Goal: Task Accomplishment & Management: Manage account settings

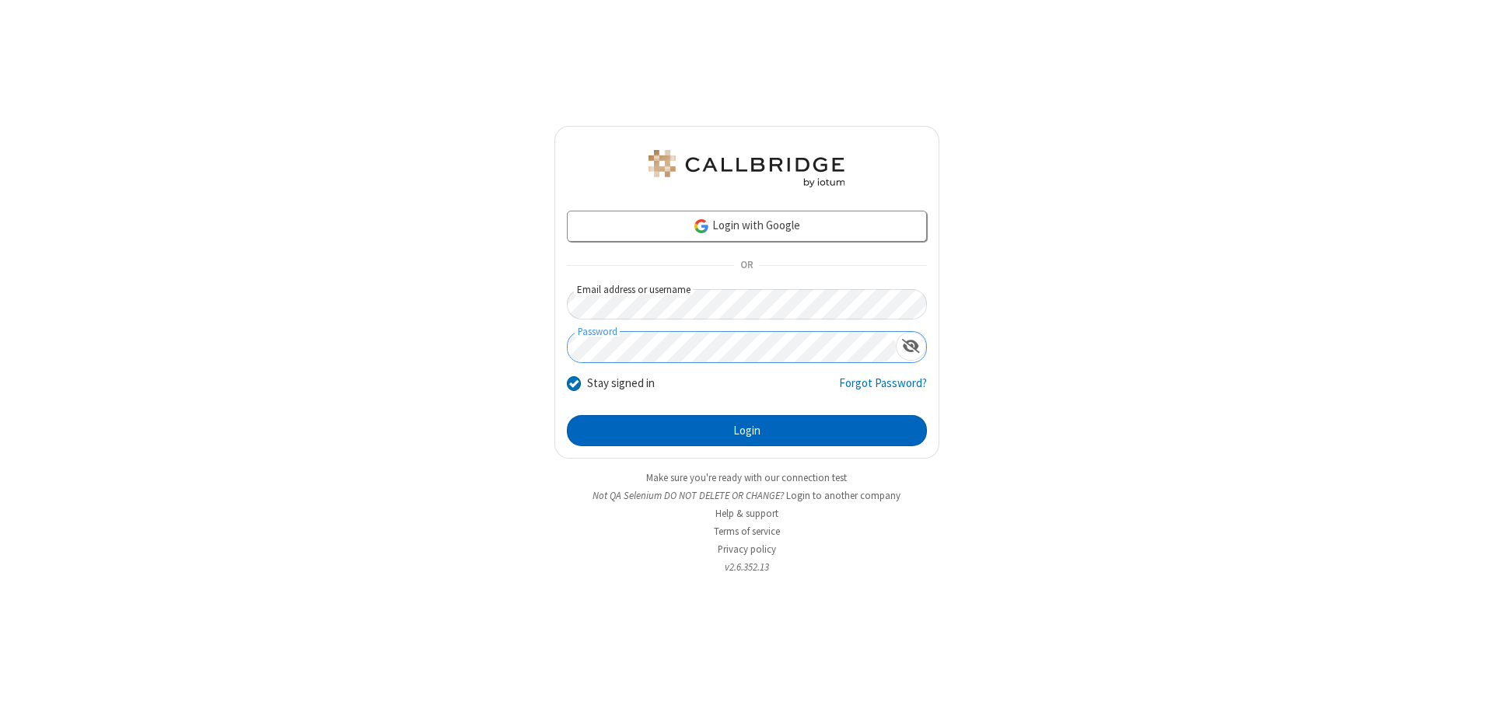
click at [747, 431] on button "Login" at bounding box center [747, 430] width 360 height 31
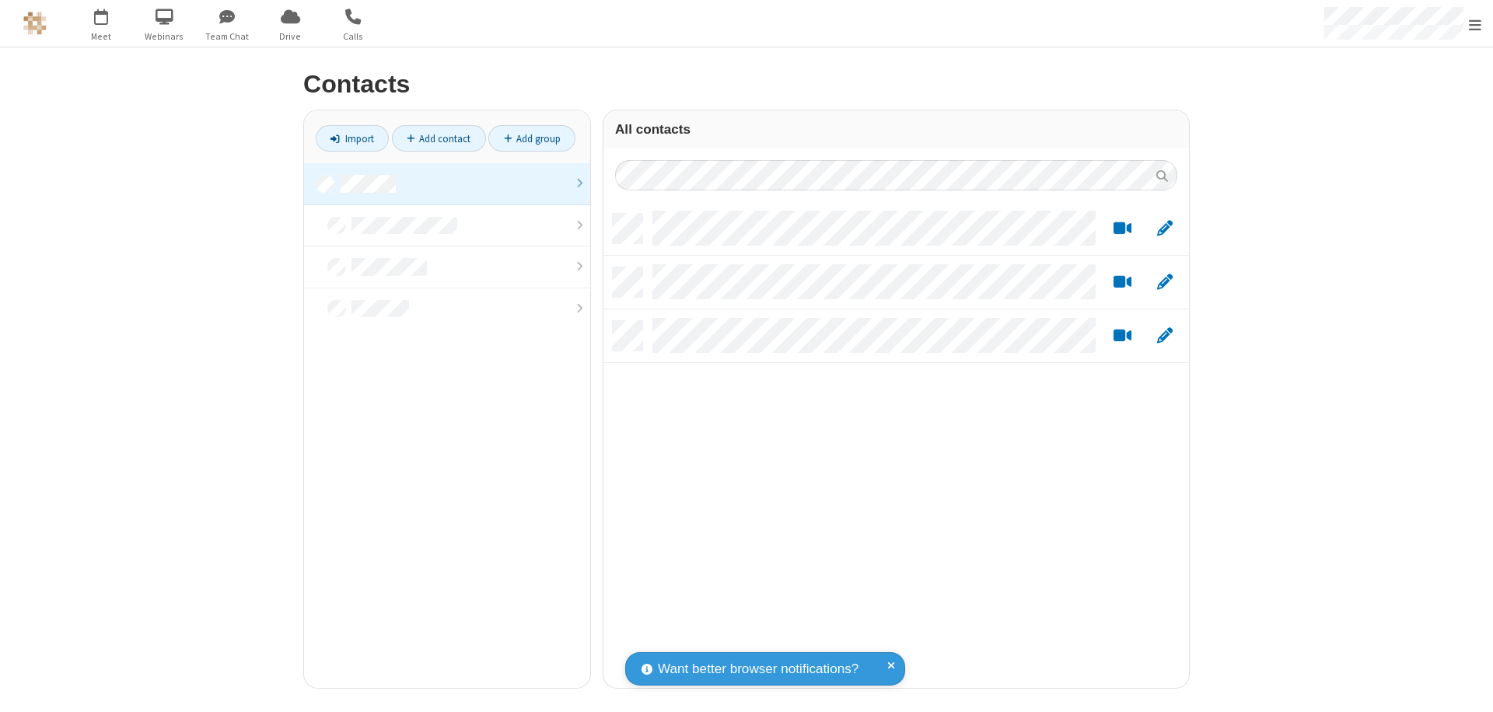
click at [447, 184] on link at bounding box center [447, 184] width 286 height 42
click at [532, 138] on link "Add group" at bounding box center [531, 138] width 87 height 26
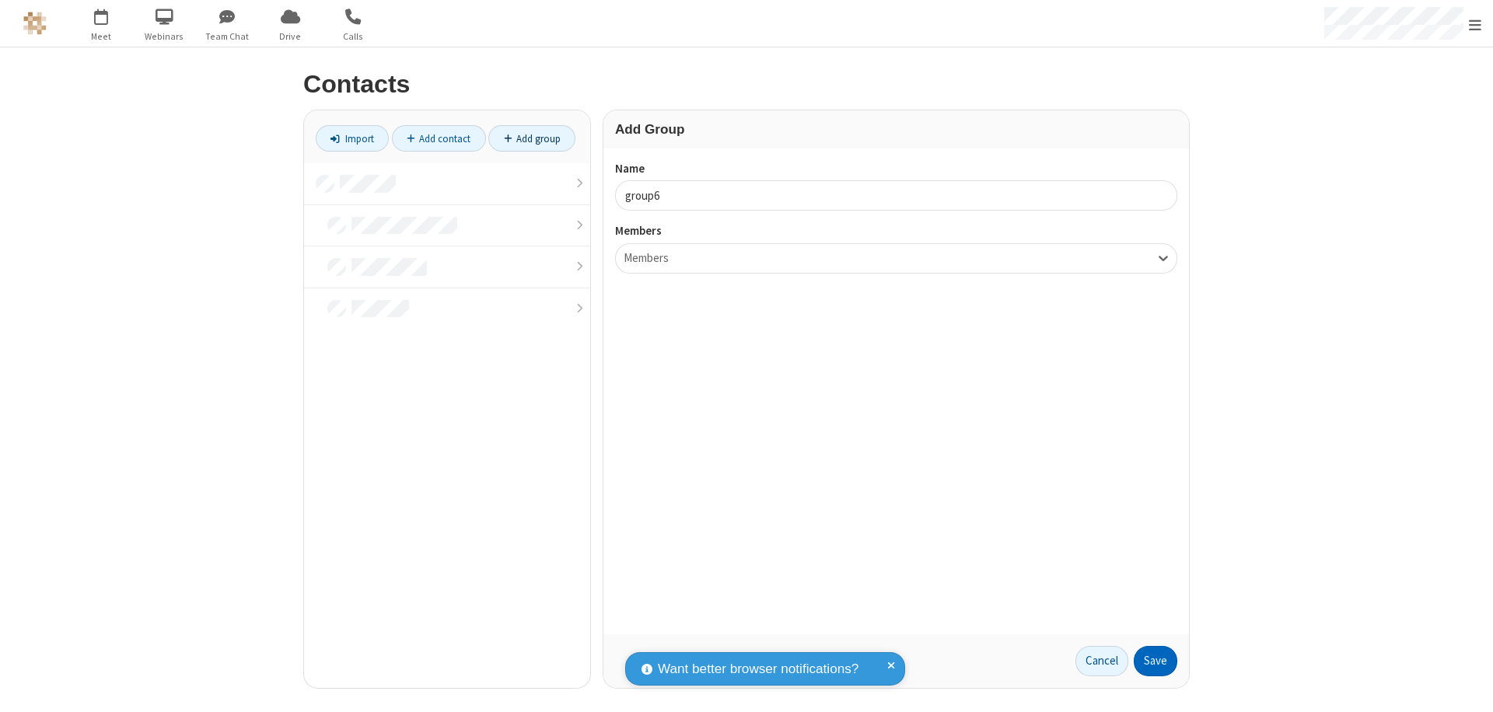
type input "group6"
click at [1156, 661] on button "Save" at bounding box center [1156, 661] width 44 height 31
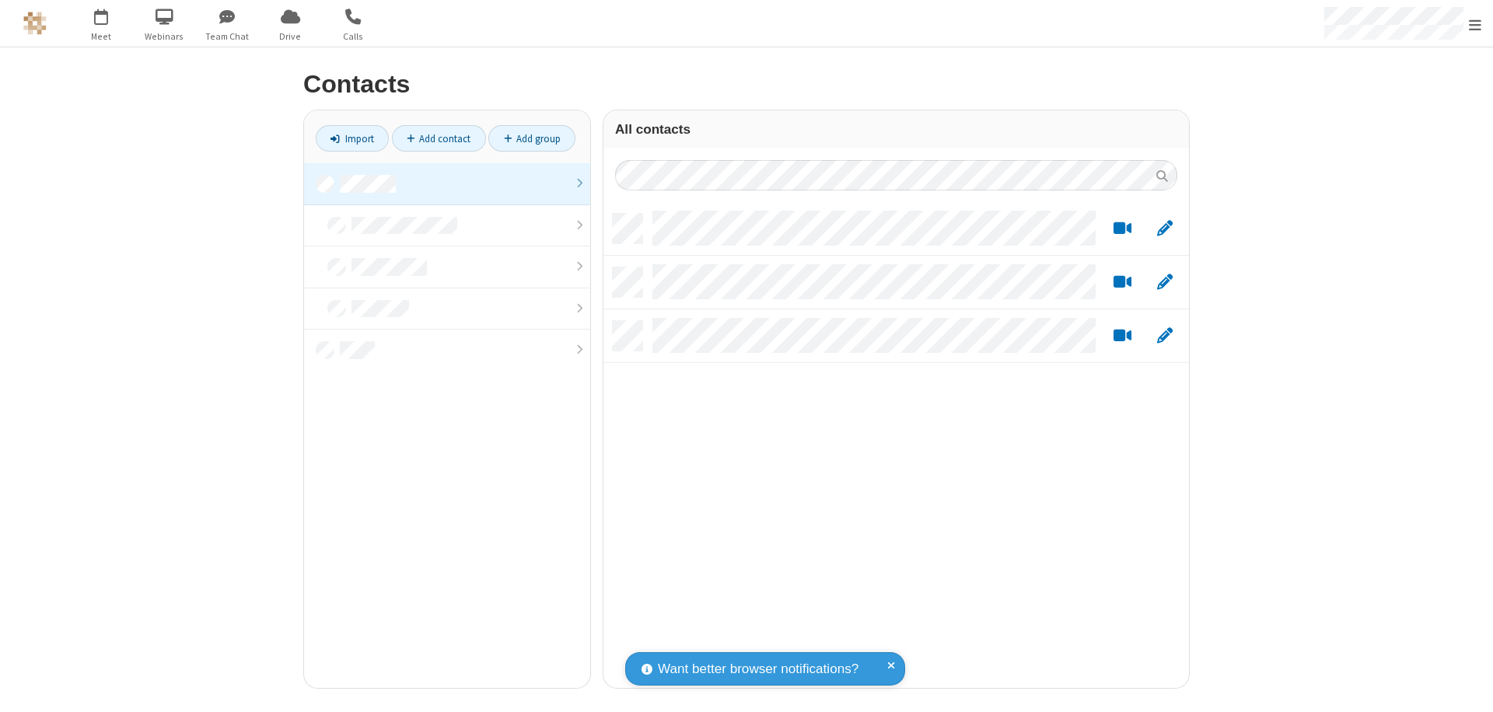
click at [447, 184] on link at bounding box center [447, 184] width 286 height 42
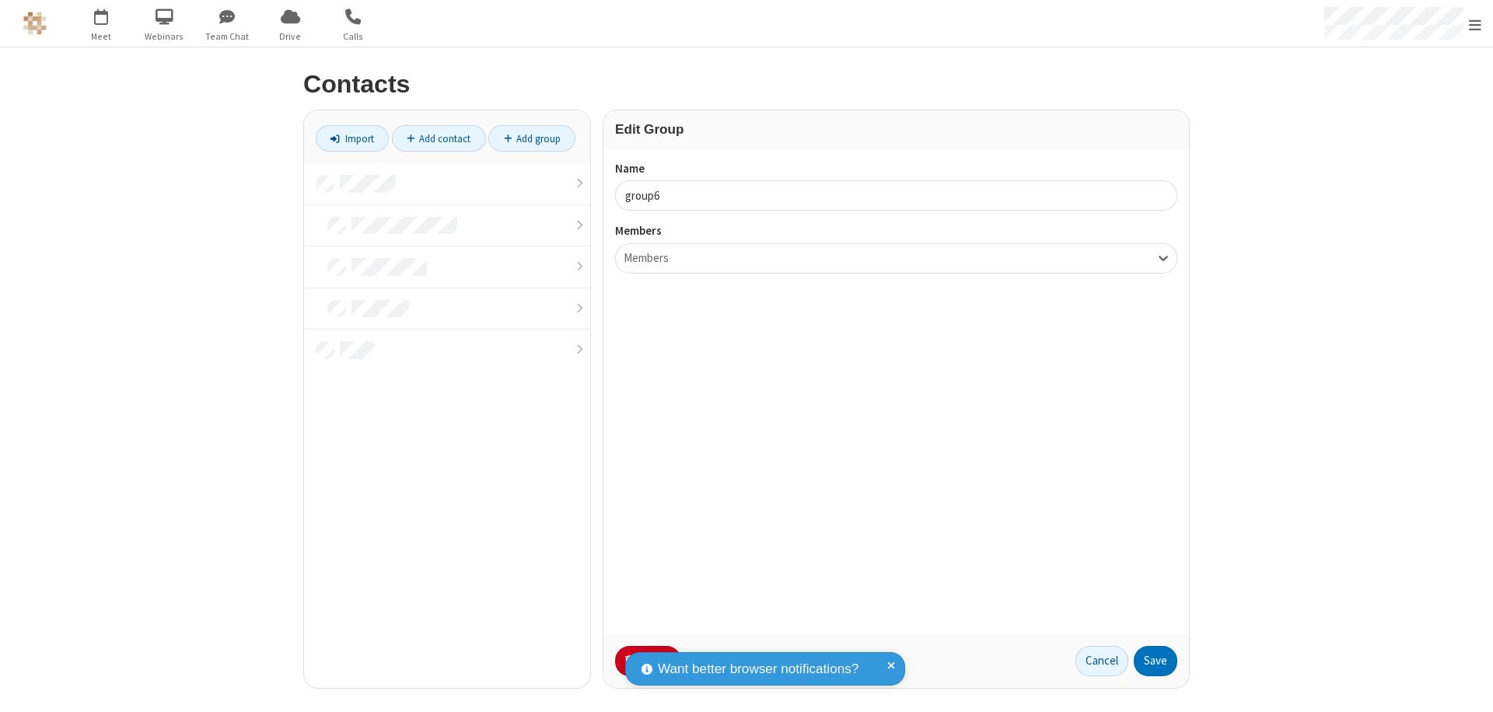
click at [0, 0] on button "No Thanks" at bounding box center [0, 0] width 0 height 0
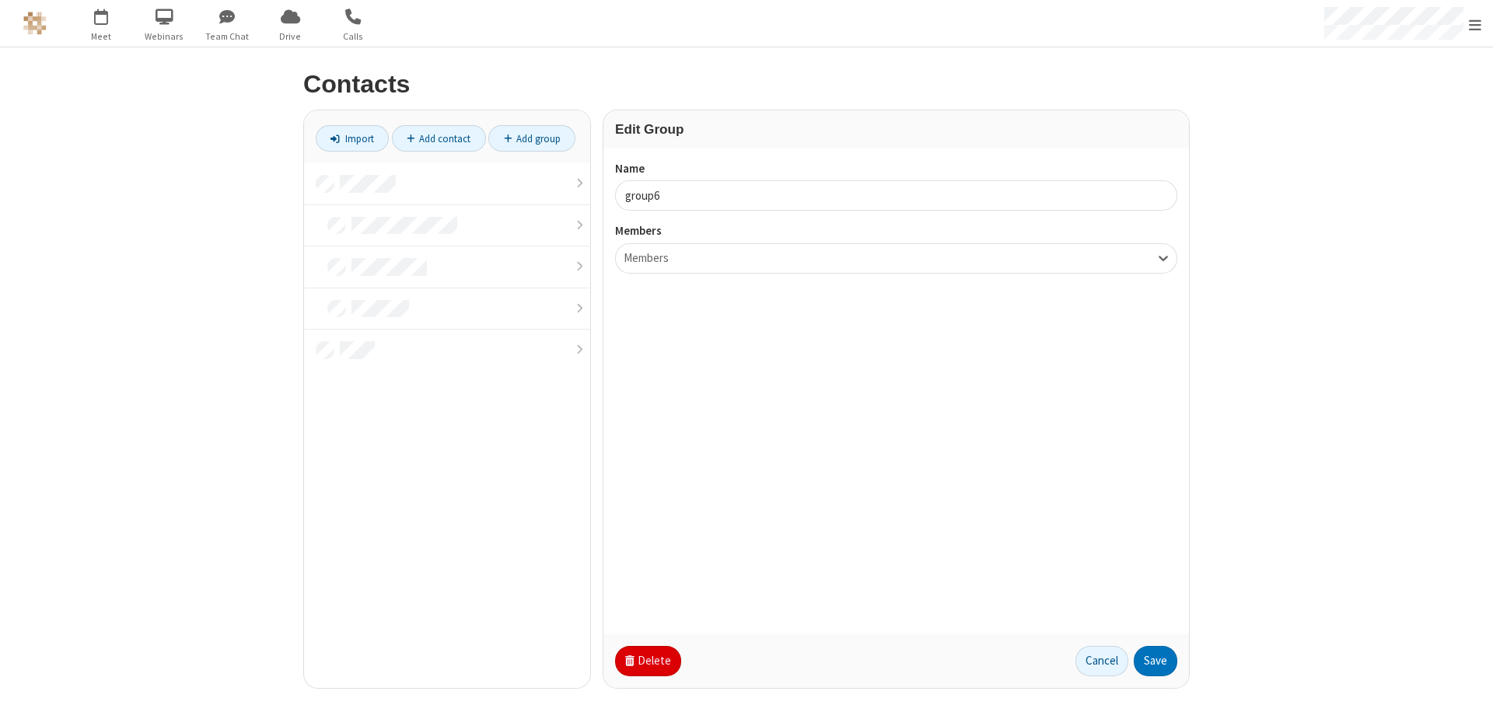
click at [646, 661] on button "Delete" at bounding box center [648, 661] width 66 height 31
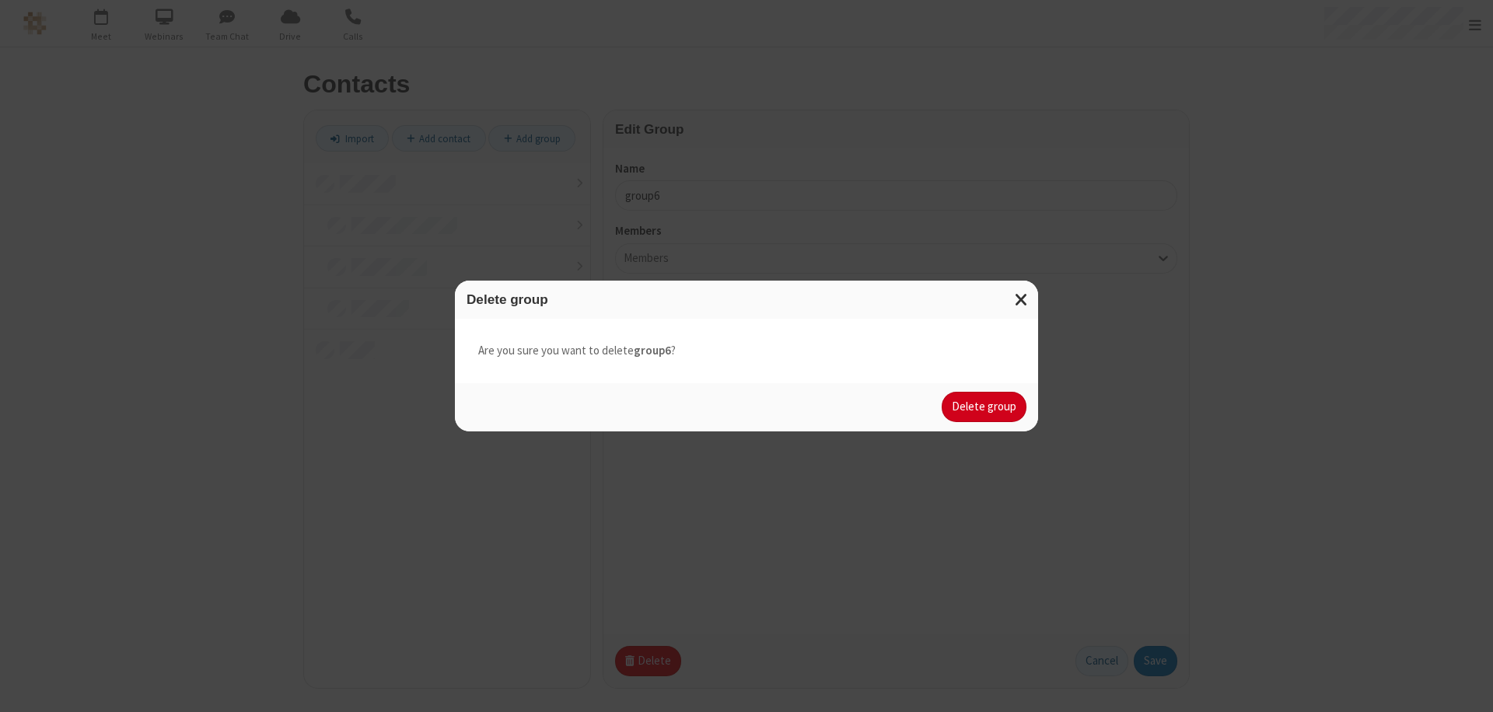
click at [985, 407] on button "Delete group" at bounding box center [984, 407] width 85 height 31
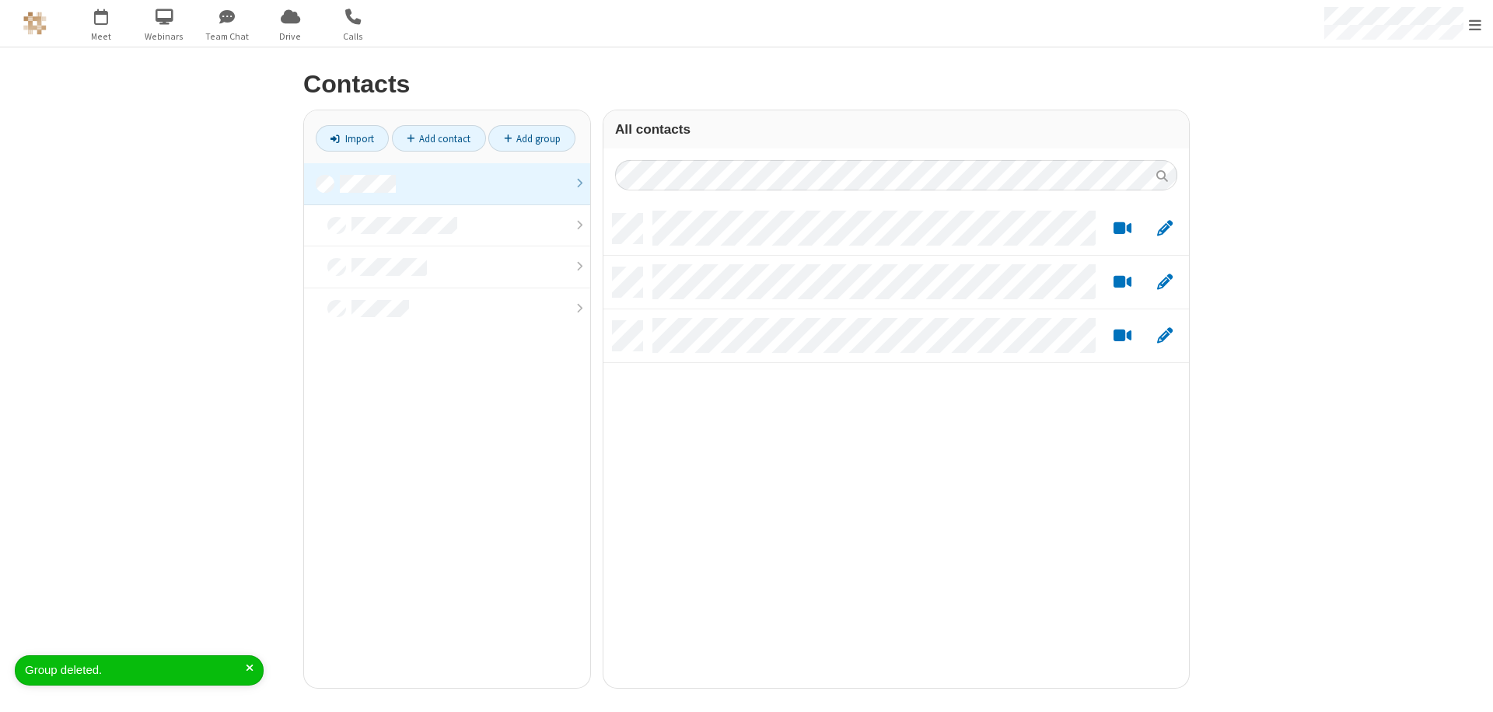
scroll to position [474, 574]
